Goal: Use online tool/utility: Utilize a website feature to perform a specific function

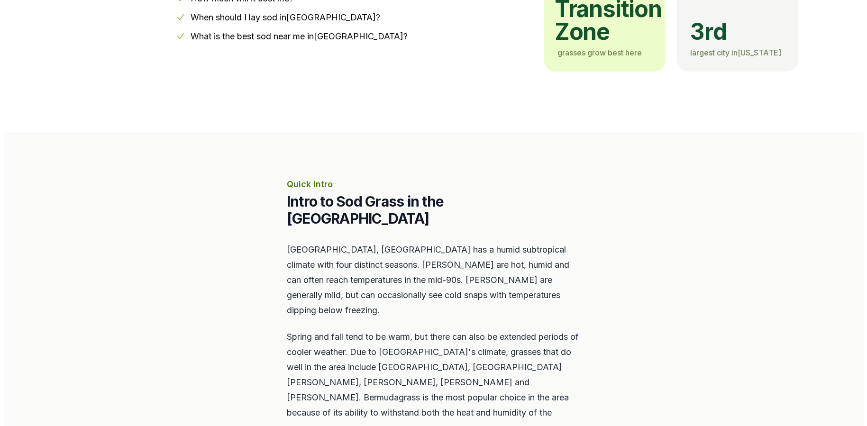
scroll to position [522, 0]
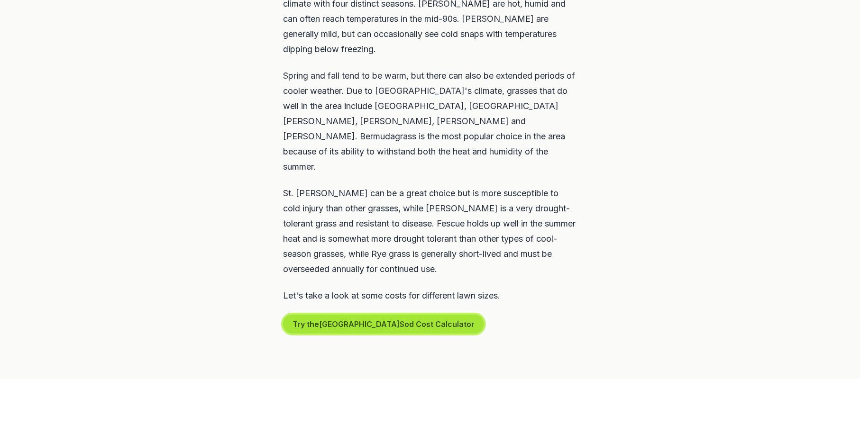
click at [364, 315] on button "Try the Springfield Sod Cost Calculator" at bounding box center [383, 324] width 201 height 19
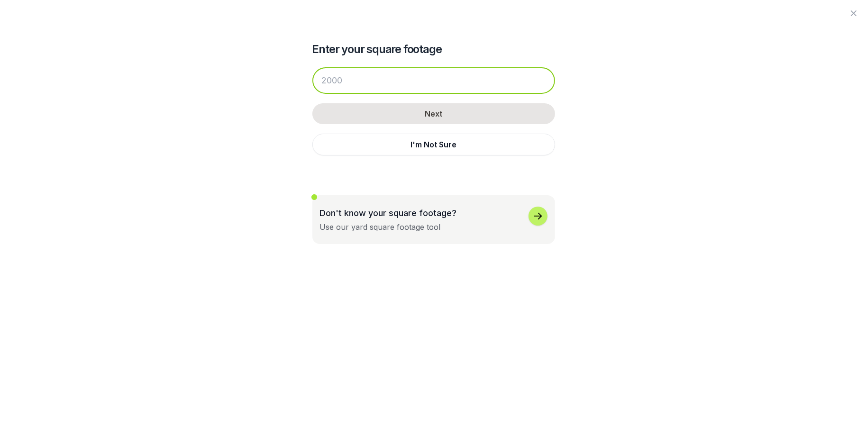
click at [357, 87] on input "number" at bounding box center [434, 80] width 243 height 27
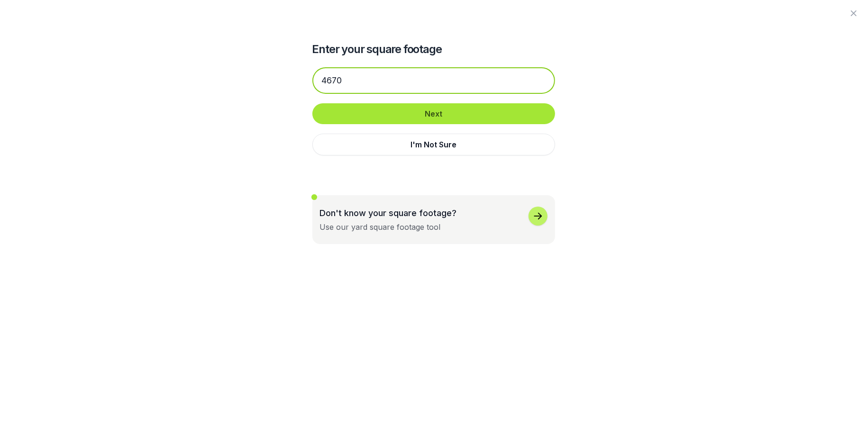
type input "4670"
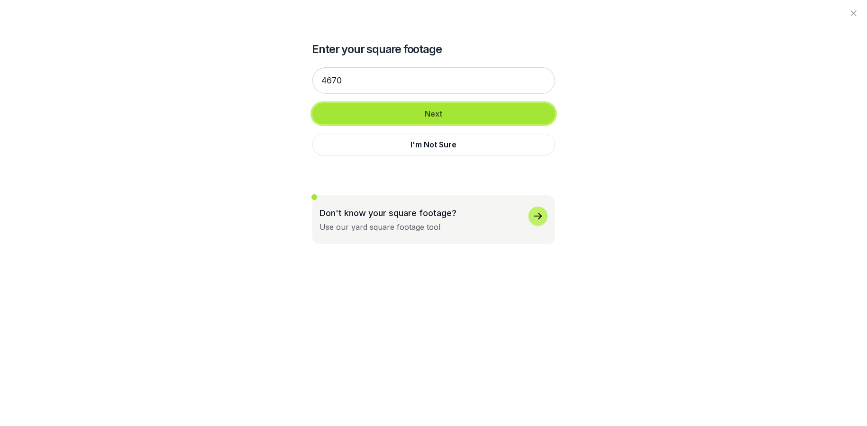
click at [404, 113] on button "Next" at bounding box center [434, 113] width 243 height 21
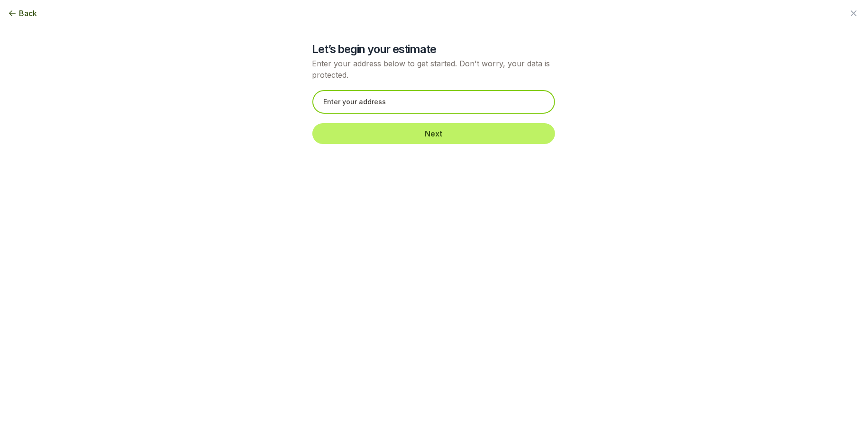
click at [391, 102] on input "text" at bounding box center [434, 102] width 243 height 24
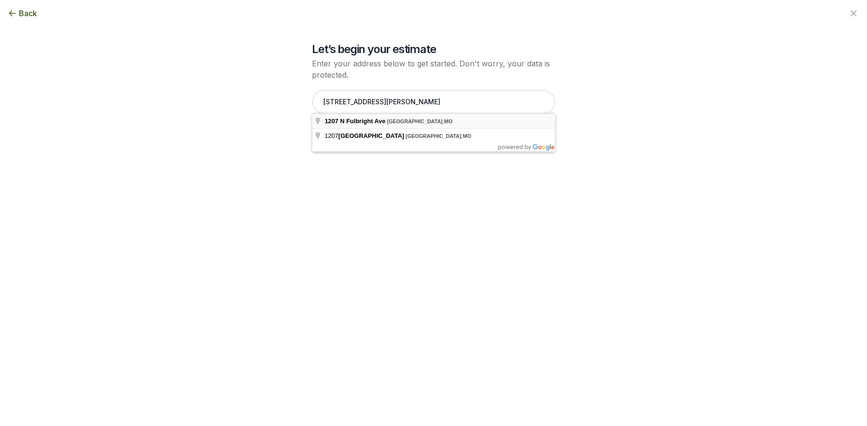
type input "[STREET_ADDRESS]"
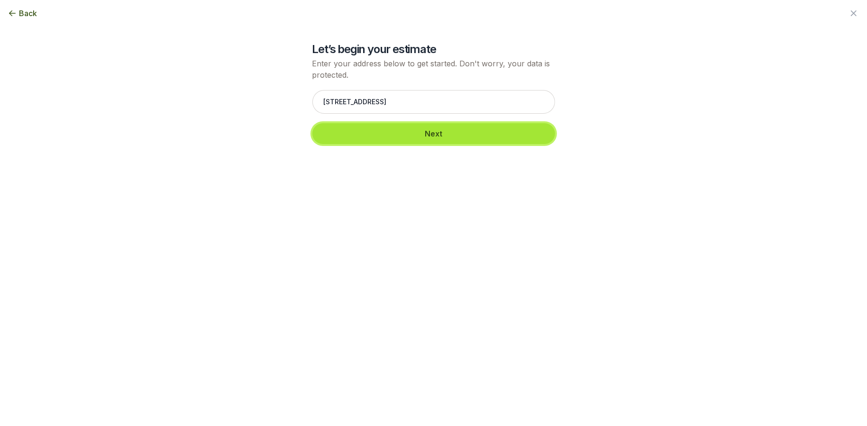
click at [438, 135] on button "Next" at bounding box center [434, 133] width 243 height 21
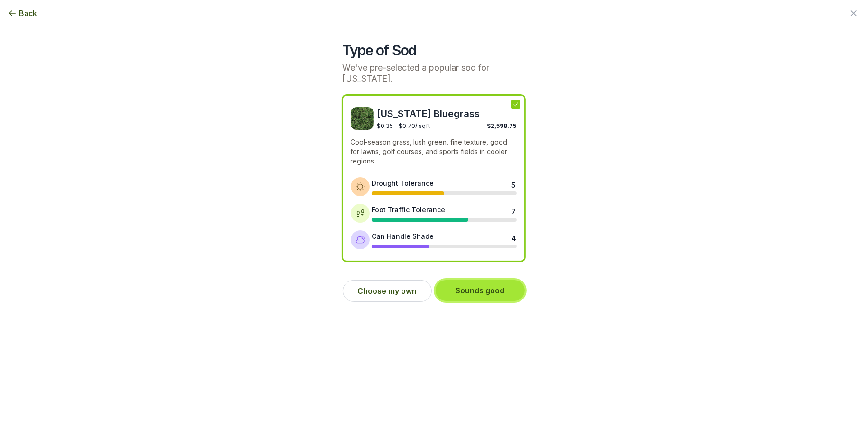
click at [477, 292] on button "Sounds good" at bounding box center [480, 290] width 89 height 21
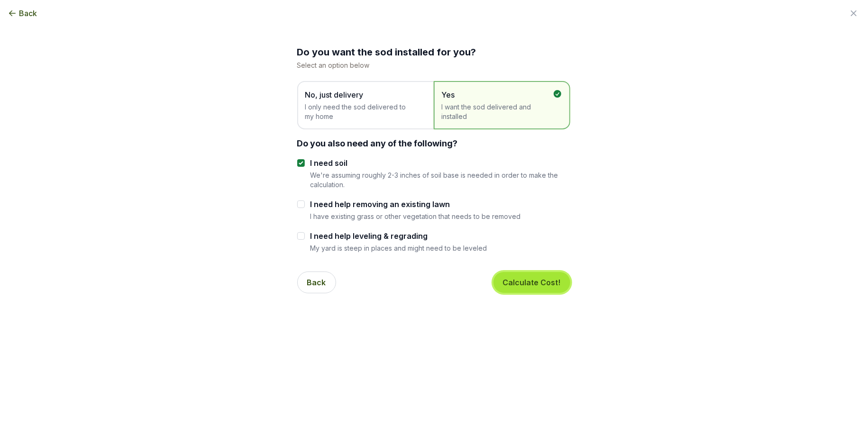
drag, startPoint x: 518, startPoint y: 280, endPoint x: 513, endPoint y: 276, distance: 6.7
click at [518, 279] on button "Calculate Cost!" at bounding box center [532, 282] width 77 height 21
